Goal: Find specific page/section: Find specific page/section

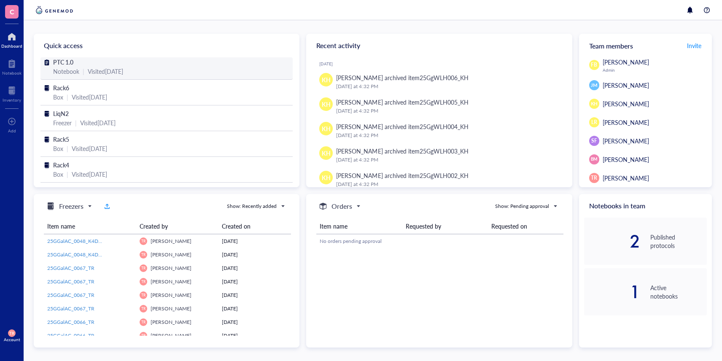
click at [76, 66] on div "PTC 1.0" at bounding box center [166, 61] width 227 height 9
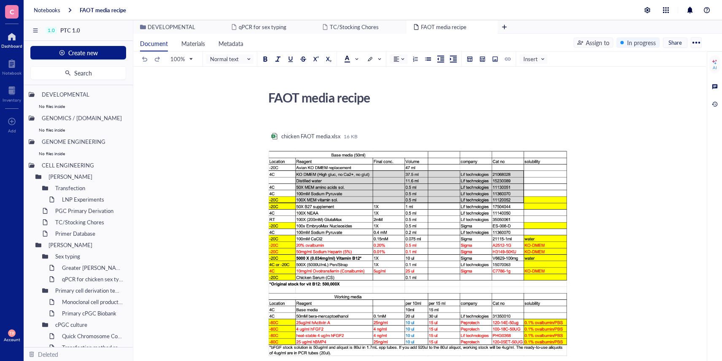
click at [14, 38] on div at bounding box center [11, 36] width 21 height 13
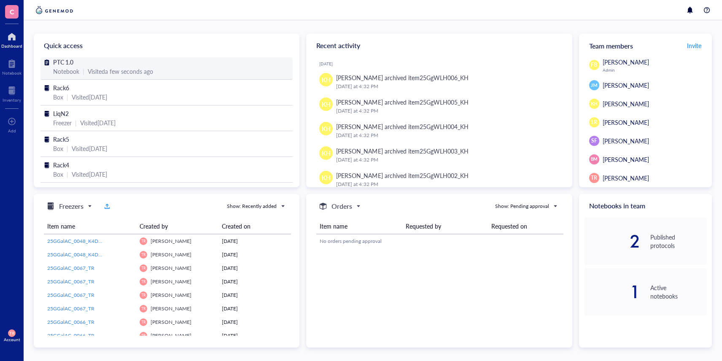
click at [67, 65] on span "PTC 1.0" at bounding box center [63, 62] width 20 height 8
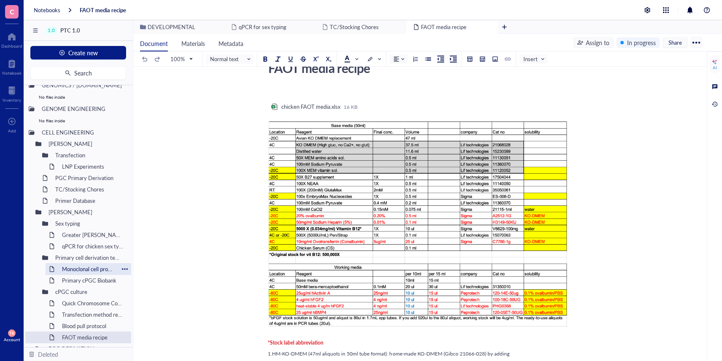
scroll to position [54, 0]
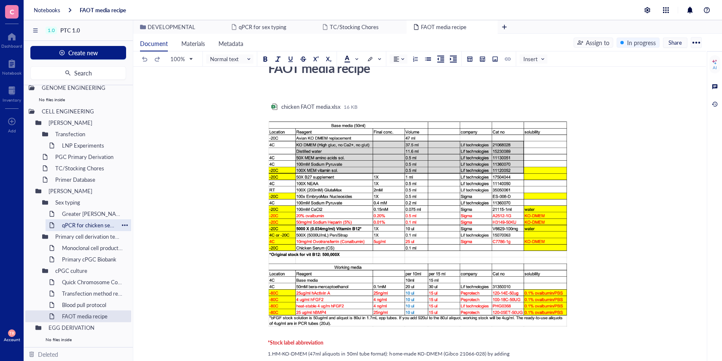
click at [83, 228] on div "qPCR for chicken sex typing" at bounding box center [88, 225] width 60 height 12
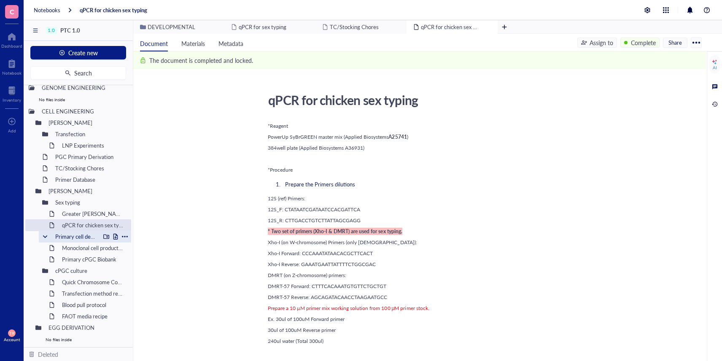
click at [81, 238] on div "Primary cell derivation template" at bounding box center [75, 237] width 49 height 12
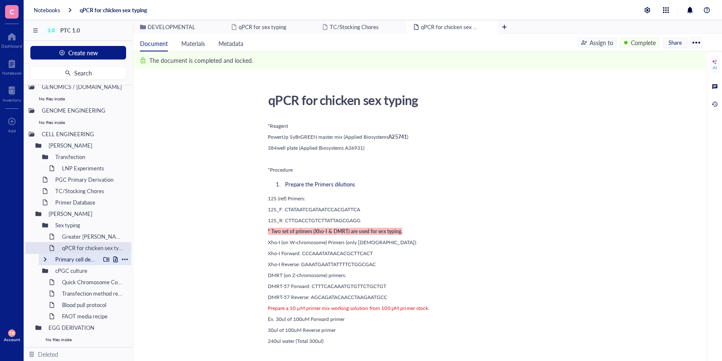
click at [75, 259] on div "Primary cell derivation template" at bounding box center [75, 259] width 49 height 12
